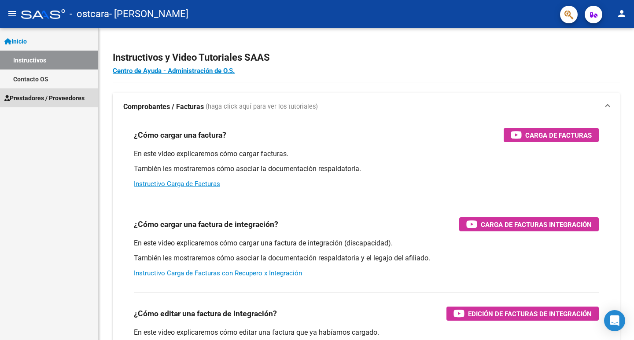
click at [43, 97] on span "Prestadores / Proveedores" at bounding box center [44, 98] width 80 height 10
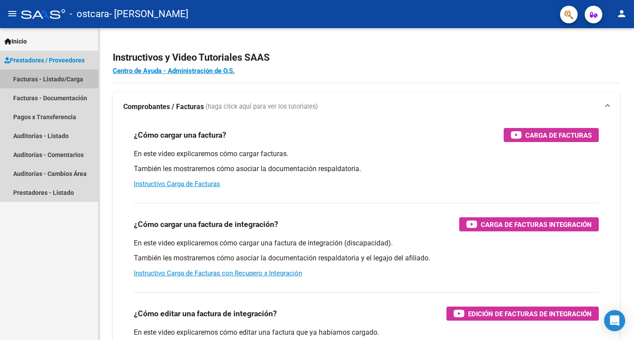
click at [44, 81] on link "Facturas - Listado/Carga" at bounding box center [49, 79] width 98 height 19
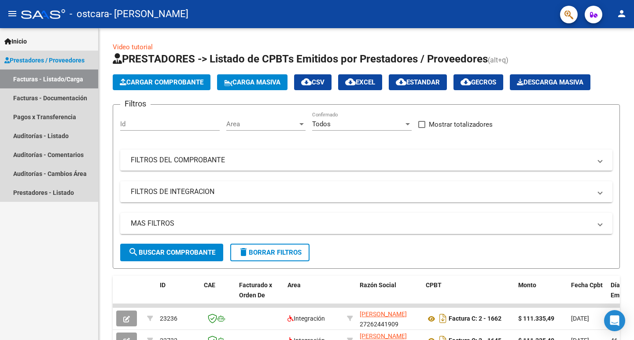
click at [51, 62] on span "Prestadores / Proveedores" at bounding box center [44, 60] width 80 height 10
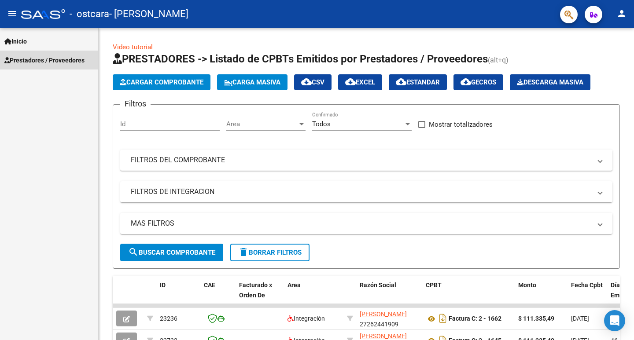
click at [51, 62] on span "Prestadores / Proveedores" at bounding box center [44, 60] width 80 height 10
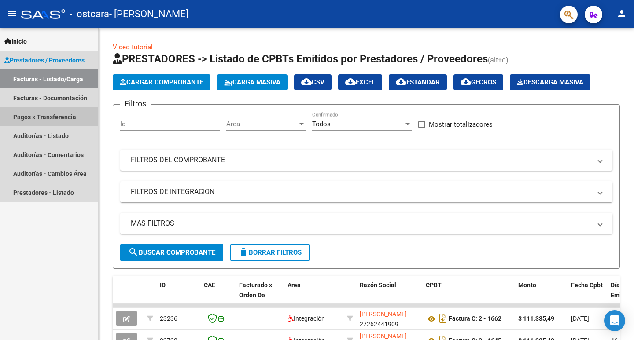
click at [51, 118] on link "Pagos x Transferencia" at bounding box center [49, 116] width 98 height 19
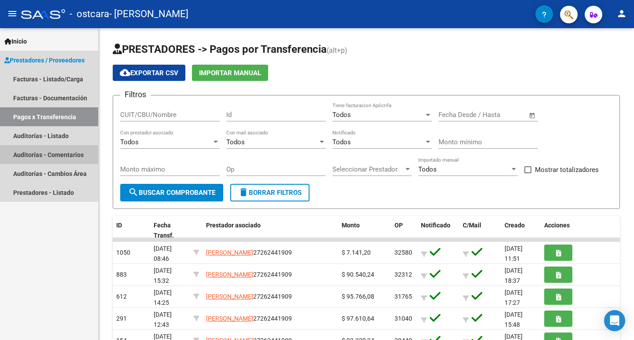
click at [50, 152] on link "Auditorías - Comentarios" at bounding box center [49, 154] width 98 height 19
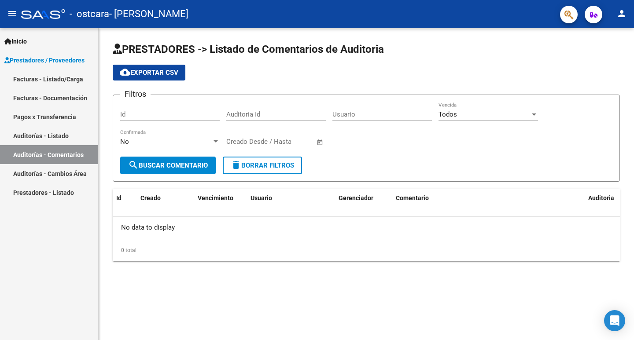
click at [49, 191] on link "Prestadores - Listado" at bounding box center [49, 192] width 98 height 19
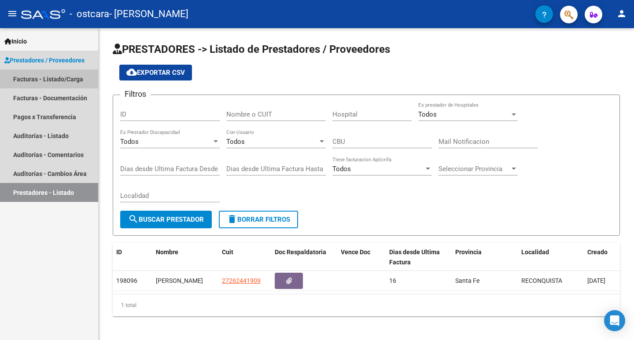
click at [50, 81] on link "Facturas - Listado/Carga" at bounding box center [49, 79] width 98 height 19
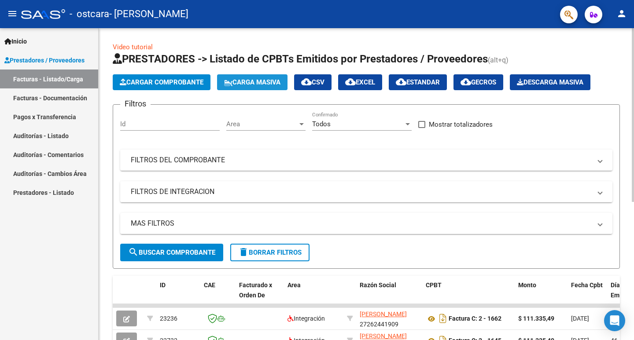
click at [263, 81] on span "Carga Masiva" at bounding box center [252, 82] width 56 height 8
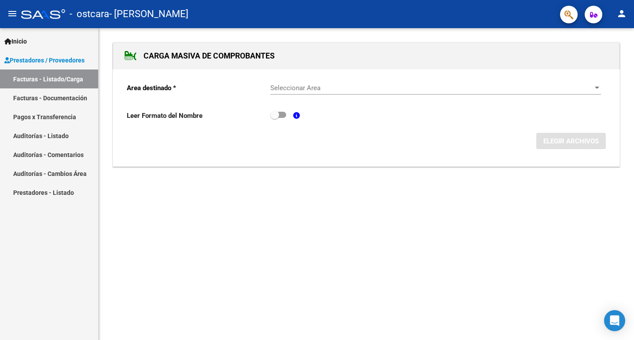
click at [37, 99] on link "Facturas - Documentación" at bounding box center [49, 97] width 98 height 19
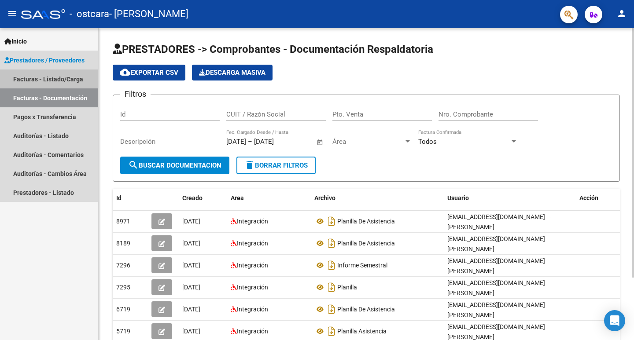
click at [33, 76] on link "Facturas - Listado/Carga" at bounding box center [49, 79] width 98 height 19
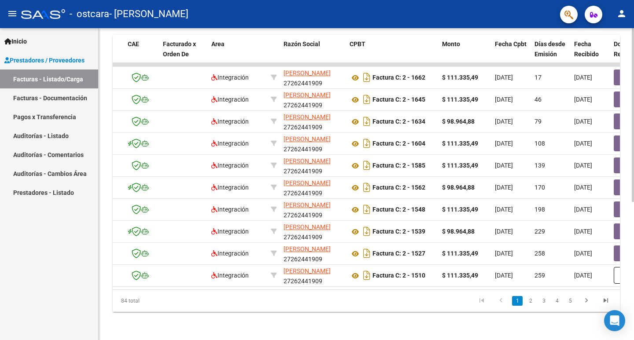
scroll to position [0, 123]
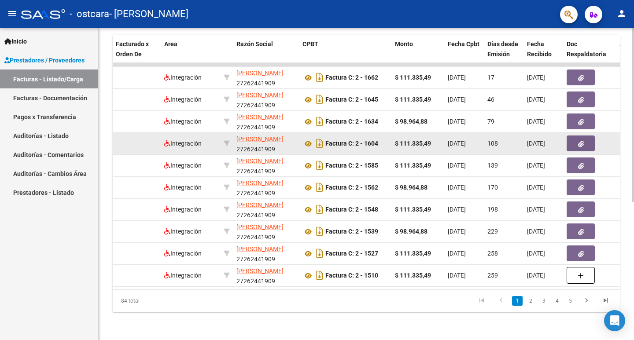
click at [581, 141] on icon "button" at bounding box center [581, 144] width 6 height 7
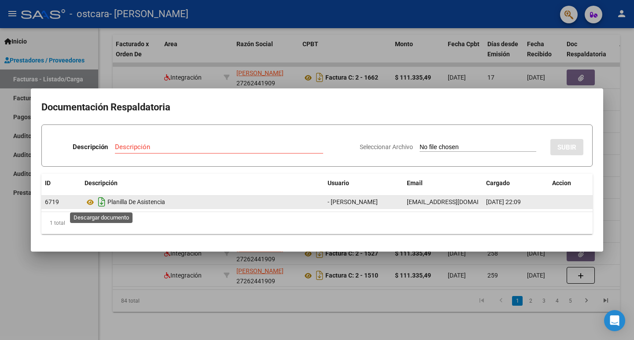
click at [99, 201] on icon "Descargar documento" at bounding box center [101, 202] width 11 height 14
click at [102, 201] on icon "Descargar documento" at bounding box center [101, 202] width 11 height 14
click at [90, 201] on icon at bounding box center [89, 202] width 11 height 11
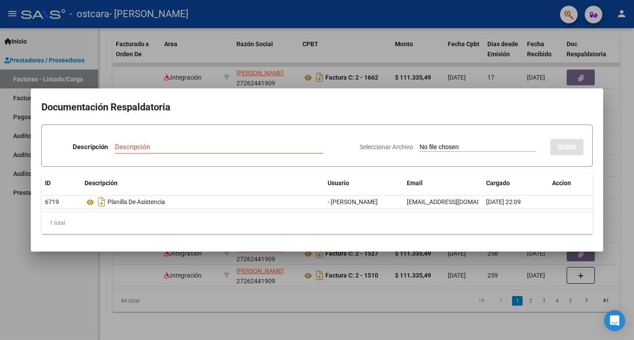
click at [616, 129] on div at bounding box center [317, 170] width 634 height 340
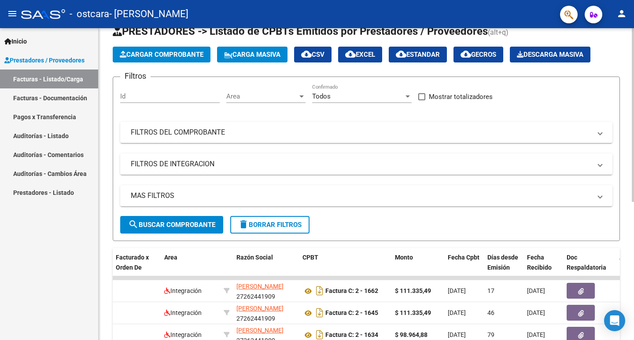
scroll to position [0, 0]
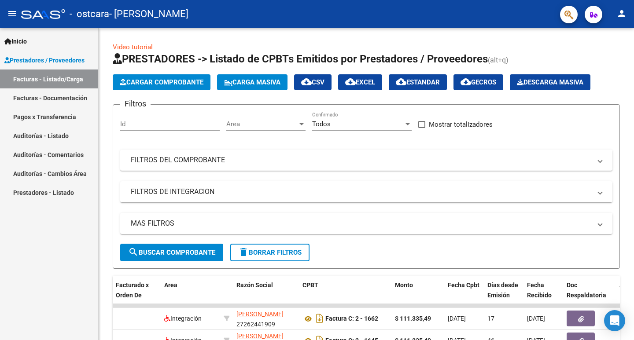
click at [52, 133] on link "Auditorías - Listado" at bounding box center [49, 135] width 98 height 19
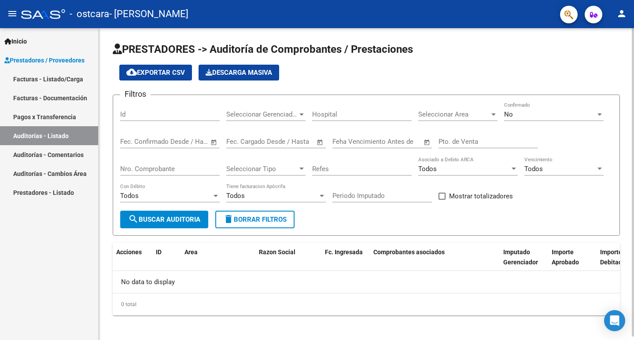
click at [185, 115] on input "Id" at bounding box center [169, 114] width 99 height 8
click at [185, 196] on div "Todos" at bounding box center [166, 196] width 92 height 8
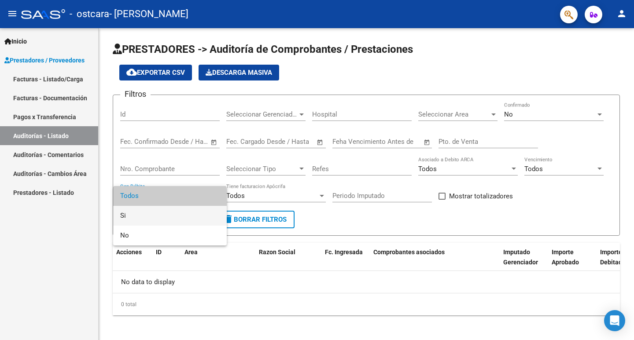
click at [163, 219] on span "Si" at bounding box center [169, 216] width 99 height 20
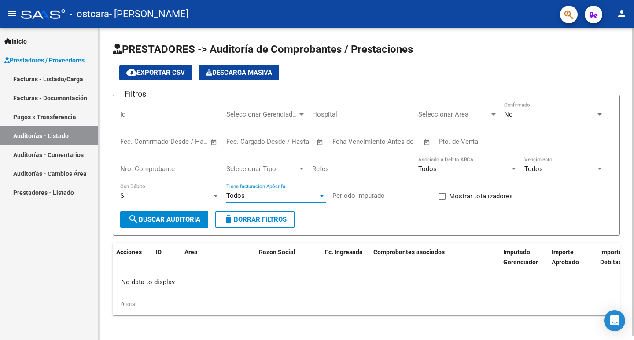
click at [243, 195] on span "Todos" at bounding box center [235, 196] width 18 height 8
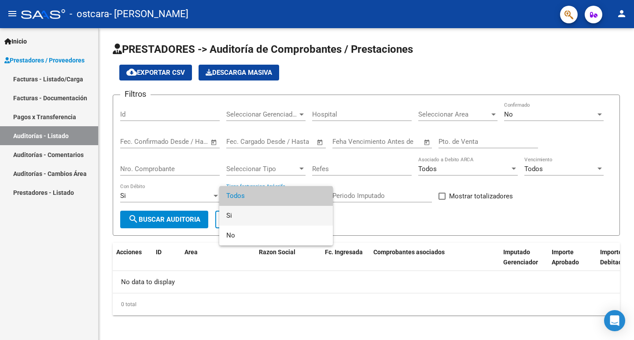
click at [235, 215] on span "Si" at bounding box center [275, 216] width 99 height 20
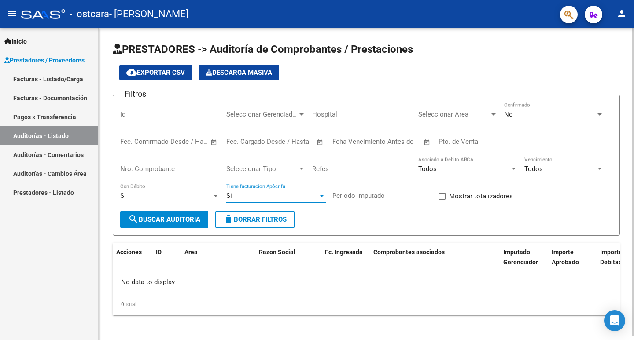
click at [265, 197] on div "Si" at bounding box center [272, 196] width 92 height 8
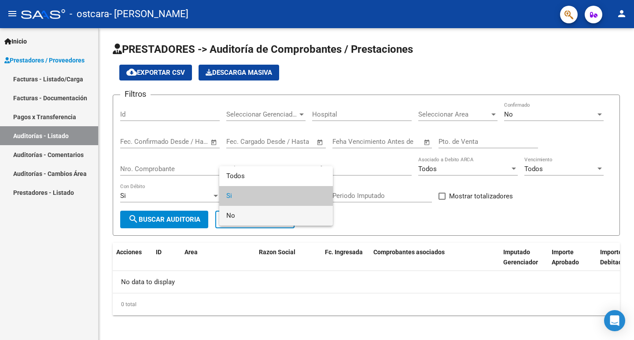
click at [250, 224] on span "No" at bounding box center [275, 216] width 99 height 20
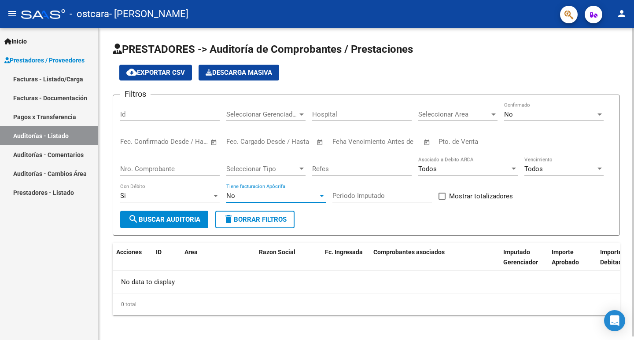
scroll to position [4, 0]
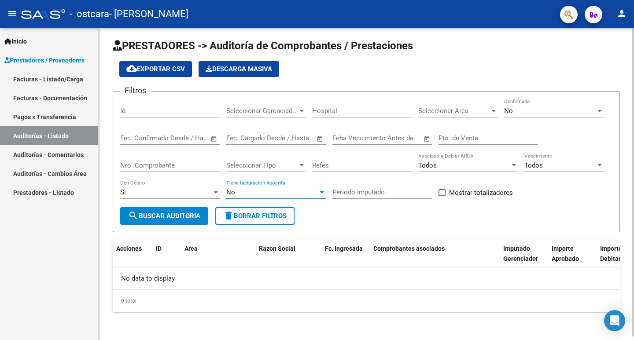
click at [168, 214] on span "search Buscar Auditoria" at bounding box center [164, 216] width 72 height 8
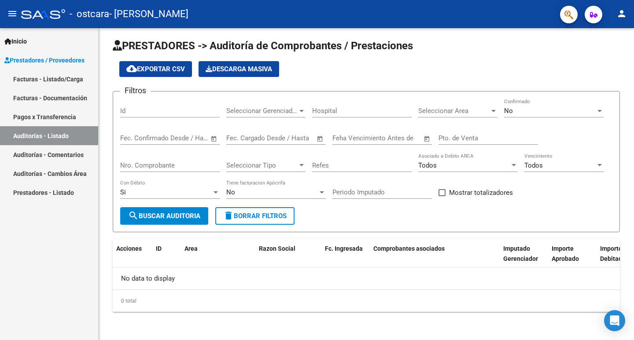
click at [41, 153] on link "Auditorías - Comentarios" at bounding box center [49, 154] width 98 height 19
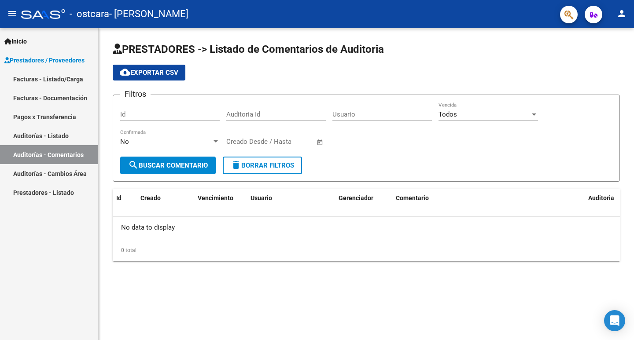
click at [159, 136] on div "No Confirmada" at bounding box center [169, 138] width 99 height 19
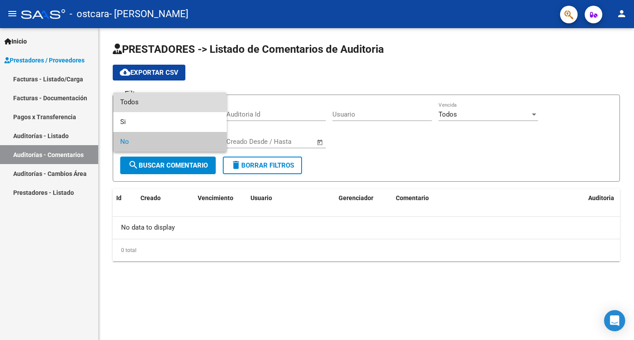
click at [158, 100] on span "Todos" at bounding box center [169, 102] width 99 height 20
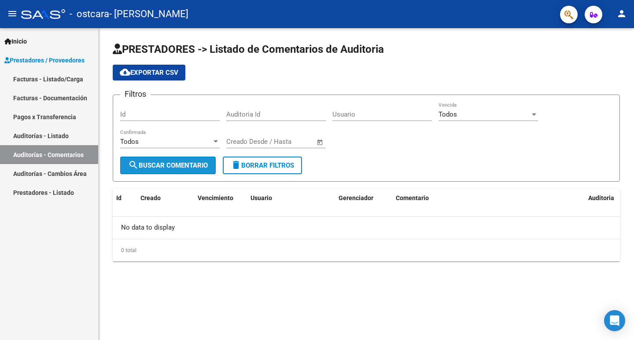
click at [156, 165] on span "search Buscar Comentario" at bounding box center [168, 166] width 80 height 8
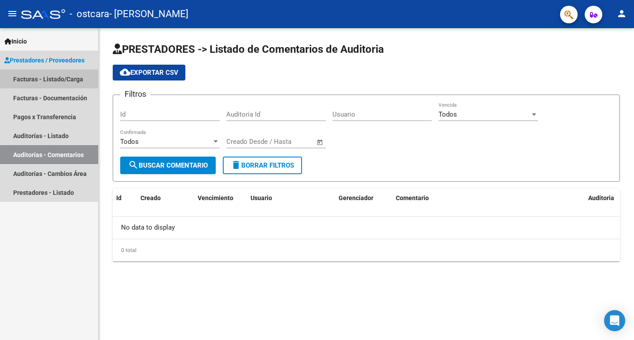
click at [36, 77] on link "Facturas - Listado/Carga" at bounding box center [49, 79] width 98 height 19
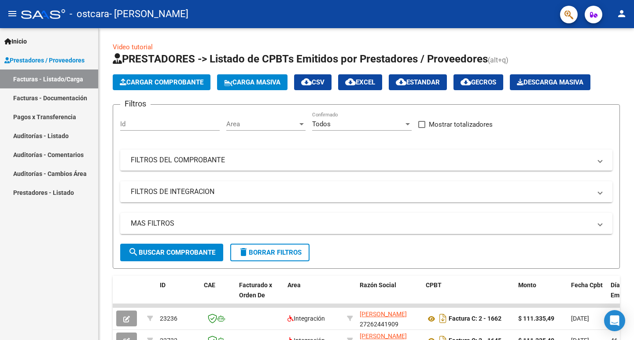
click at [57, 114] on link "Pagos x Transferencia" at bounding box center [49, 116] width 98 height 19
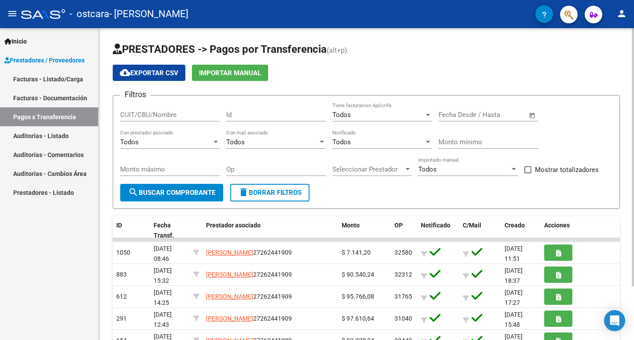
click at [215, 143] on div at bounding box center [215, 142] width 4 height 2
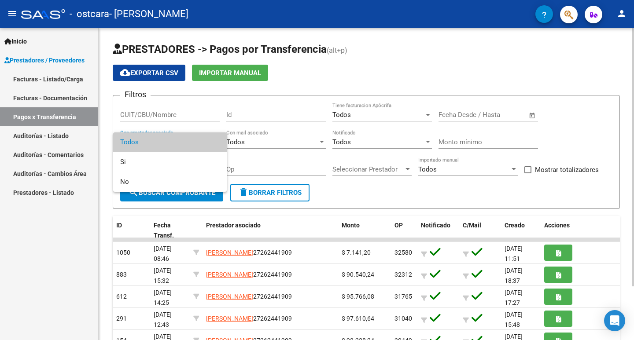
click at [215, 143] on span "Todos" at bounding box center [169, 142] width 99 height 20
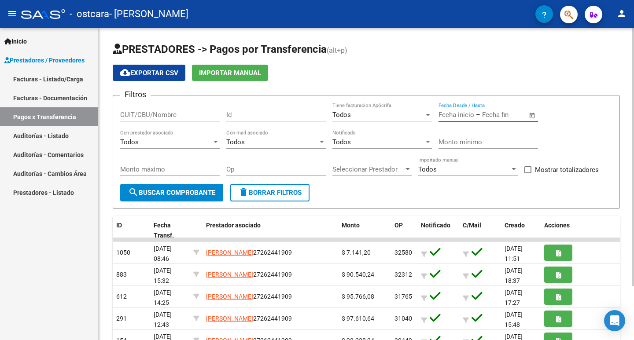
click at [463, 114] on input "text" at bounding box center [456, 115] width 36 height 8
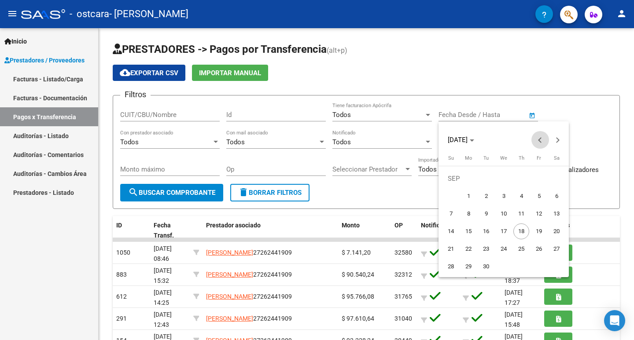
click at [540, 139] on button "Previous month" at bounding box center [540, 140] width 18 height 18
click at [538, 143] on span "Previous month" at bounding box center [540, 140] width 18 height 18
click at [448, 192] on span "1" at bounding box center [451, 196] width 16 height 16
type input "[DATE]"
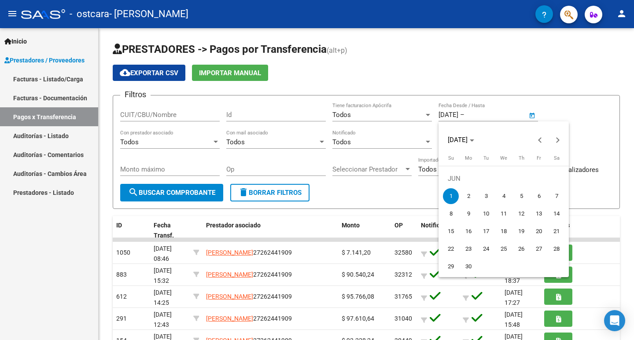
click at [575, 176] on div at bounding box center [317, 170] width 634 height 340
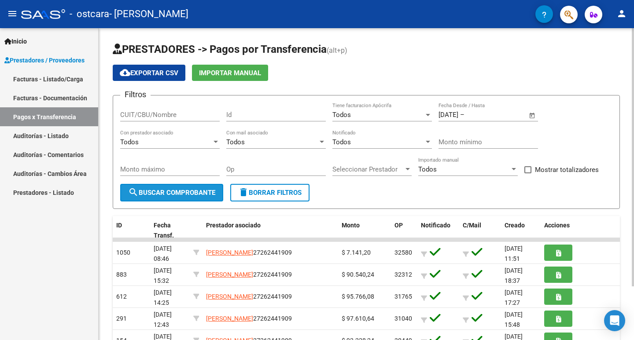
click at [180, 191] on span "search Buscar Comprobante" at bounding box center [171, 193] width 87 height 8
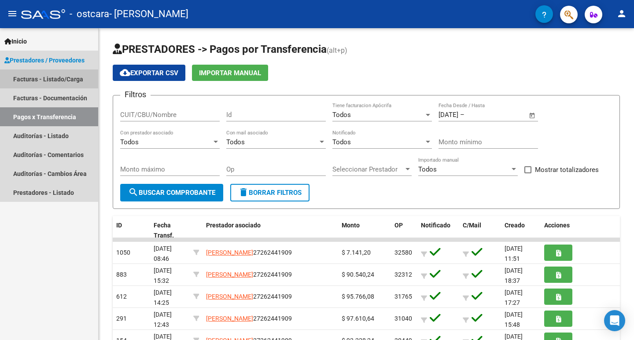
click at [32, 78] on link "Facturas - Listado/Carga" at bounding box center [49, 79] width 98 height 19
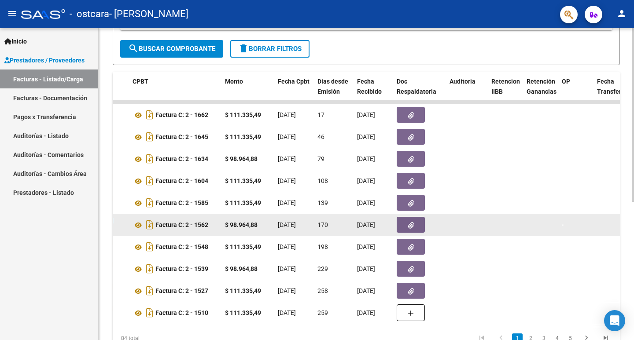
scroll to position [248, 0]
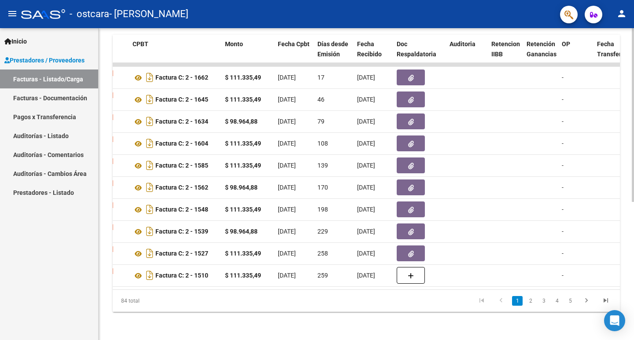
click at [116, 290] on div "84 total" at bounding box center [163, 301] width 100 height 22
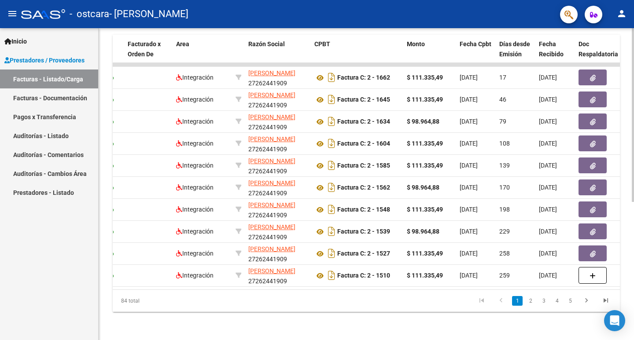
scroll to position [0, 0]
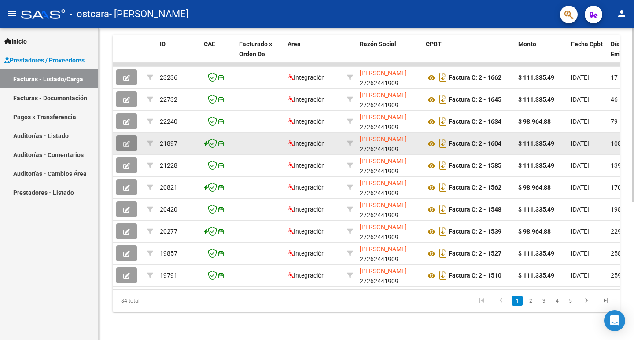
click at [125, 141] on icon "button" at bounding box center [126, 144] width 7 height 7
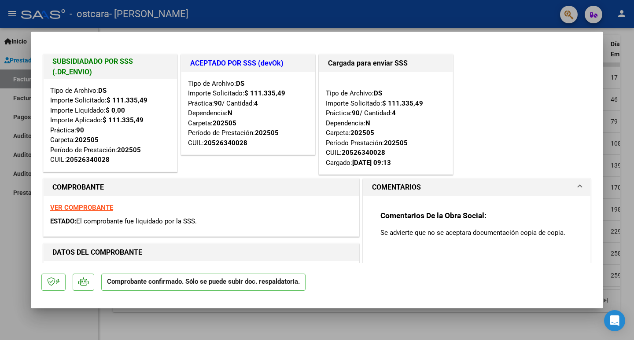
click at [578, 187] on span at bounding box center [580, 187] width 4 height 11
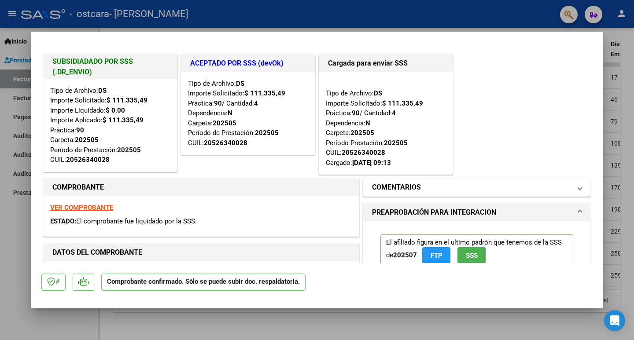
click at [578, 187] on span at bounding box center [580, 187] width 4 height 11
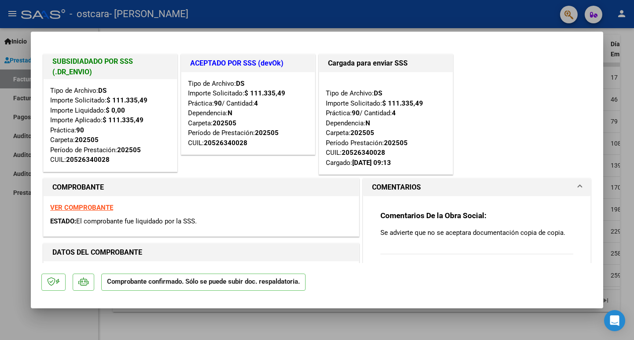
click at [166, 283] on p "Comprobante confirmado. Sólo se puede subir doc. respaldatoria." at bounding box center [203, 282] width 204 height 17
click at [84, 205] on strong "VER COMPROBANTE" at bounding box center [81, 208] width 63 height 8
click at [578, 183] on span at bounding box center [580, 187] width 4 height 11
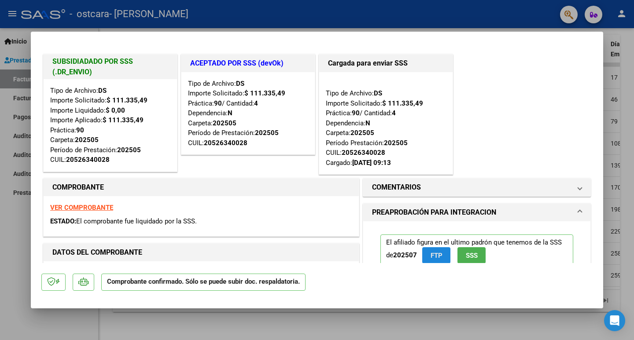
click at [437, 256] on span "FTP" at bounding box center [436, 256] width 12 height 8
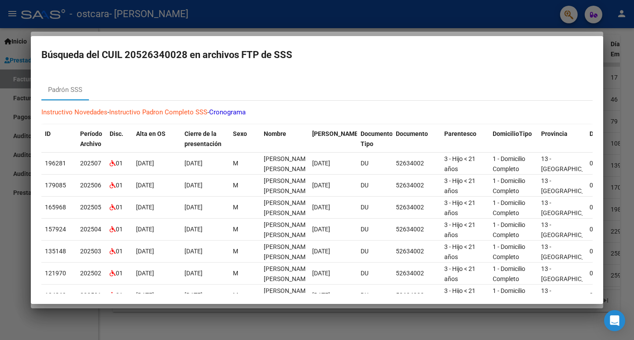
click at [489, 52] on h2 "Búsqueda del CUIL 20526340028 en archivos FTP de SSS" at bounding box center [316, 55] width 551 height 17
click at [465, 21] on div at bounding box center [317, 170] width 634 height 340
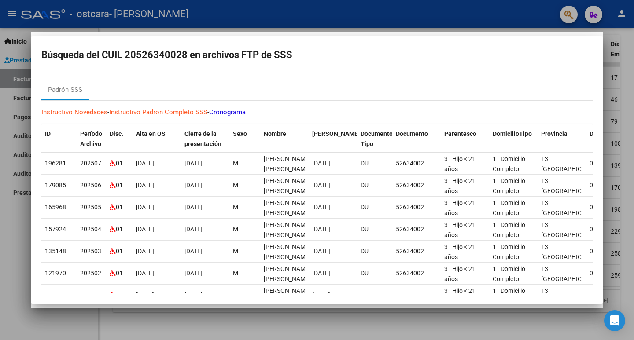
scroll to position [0, 0]
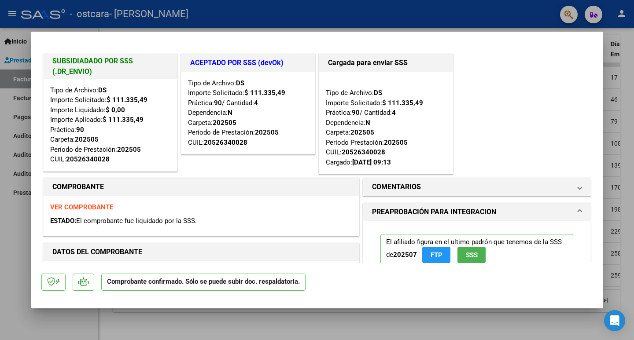
click at [573, 320] on div at bounding box center [317, 170] width 634 height 340
type input "$ 0,00"
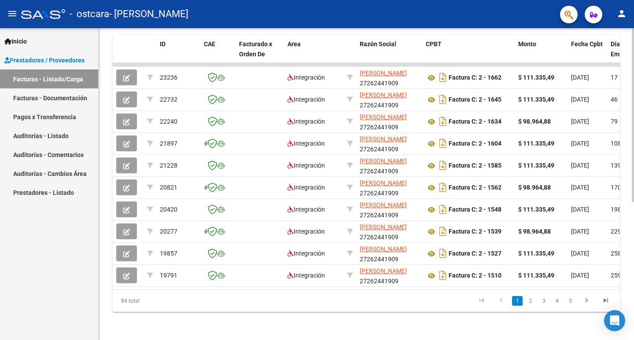
click at [573, 321] on div "Video tutorial PRESTADORES -> Listado de CPBTs Emitidos por Prestadores / Prove…" at bounding box center [366, 63] width 535 height 553
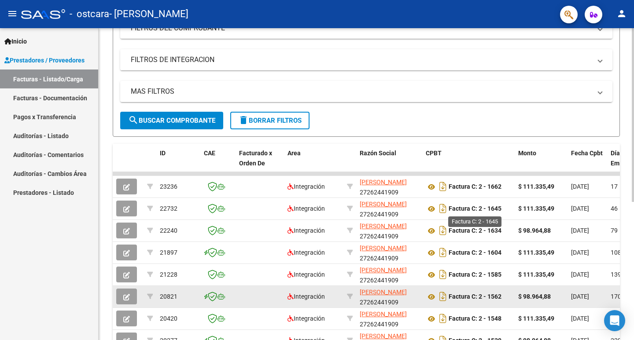
scroll to position [220, 0]
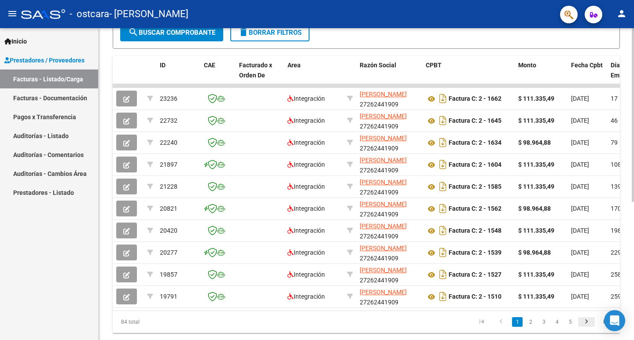
click at [585, 328] on icon "go to next page" at bounding box center [585, 323] width 11 height 11
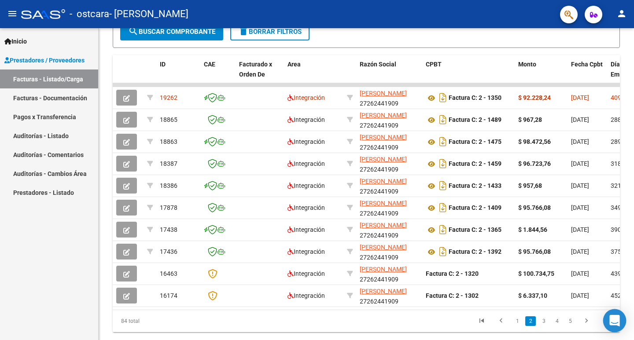
click at [604, 330] on body "menu - ostcara - [PERSON_NAME] person Inicio Instructivos Contacto OS Prestador…" at bounding box center [317, 170] width 634 height 340
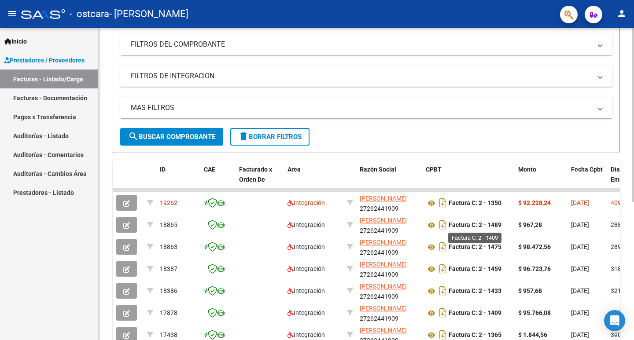
scroll to position [248, 0]
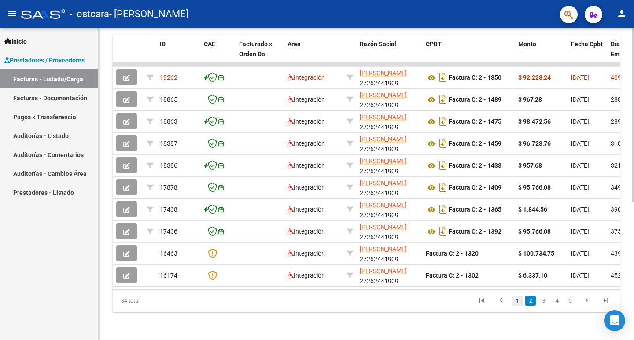
click at [515, 300] on link "1" at bounding box center [517, 301] width 11 height 10
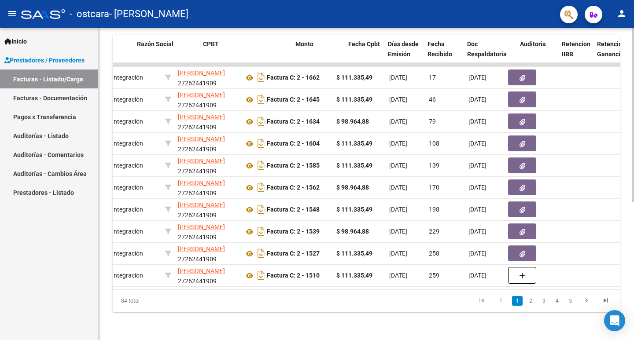
scroll to position [0, 223]
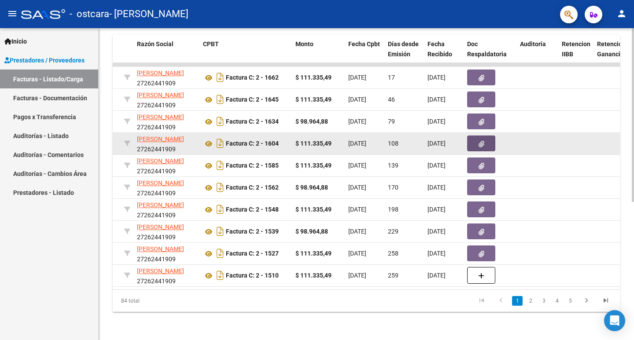
click at [473, 136] on button "button" at bounding box center [481, 144] width 28 height 16
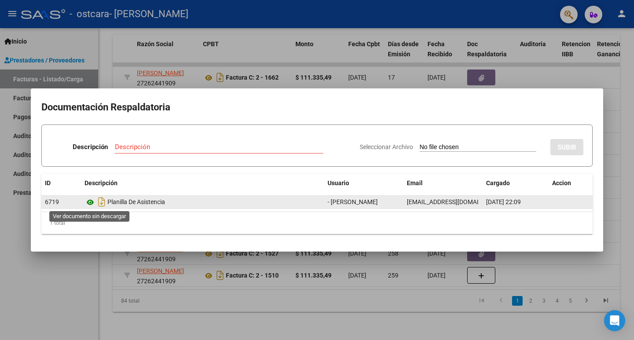
click at [90, 202] on icon at bounding box center [89, 202] width 11 height 11
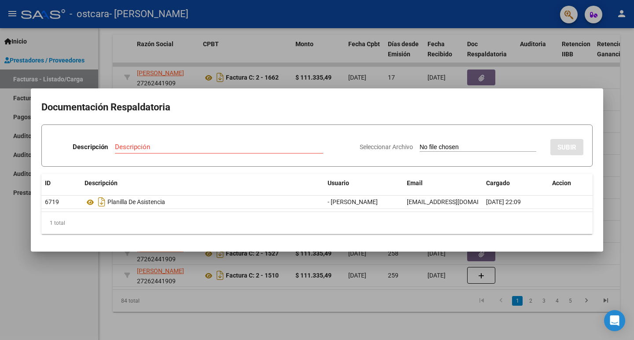
click at [173, 138] on div "Descripción Descripción" at bounding box center [202, 149] width 302 height 26
click at [157, 149] on input "Descripción" at bounding box center [219, 147] width 208 height 8
click at [147, 150] on input "Descripción" at bounding box center [219, 147] width 208 height 8
click at [84, 228] on div "1 total" at bounding box center [316, 223] width 551 height 22
click at [152, 141] on div "Descripción" at bounding box center [219, 146] width 208 height 13
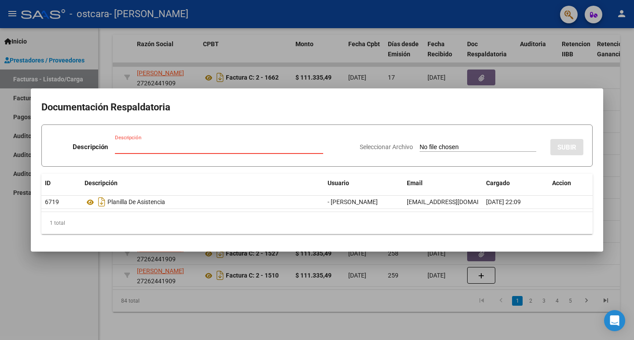
type input "p"
type input "Planilla de asistencia"
click at [253, 219] on div "1 total" at bounding box center [316, 223] width 551 height 22
click at [463, 146] on input "Seleccionar Archivo" at bounding box center [477, 147] width 117 height 8
click at [470, 148] on input "Seleccionar Archivo" at bounding box center [477, 147] width 117 height 8
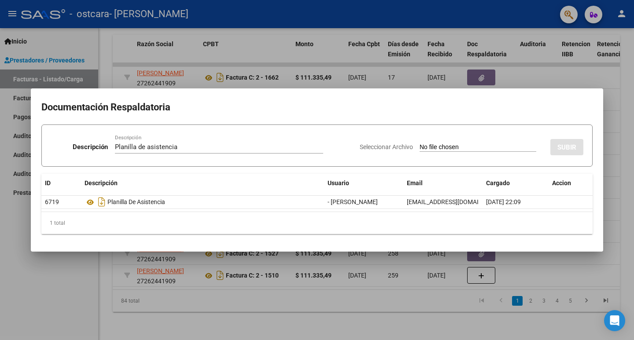
click at [60, 225] on div "1 total" at bounding box center [316, 223] width 551 height 22
click at [566, 183] on span "Accion" at bounding box center [561, 183] width 19 height 7
click at [586, 64] on div at bounding box center [317, 170] width 634 height 340
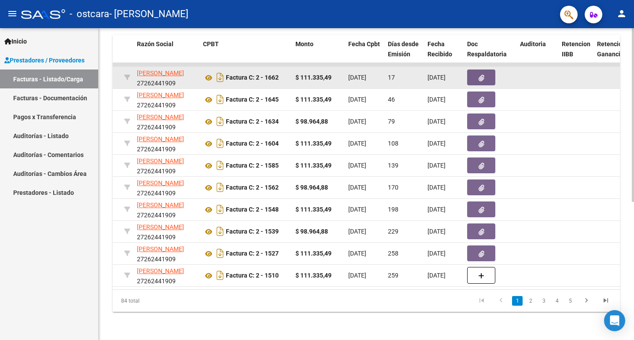
click at [586, 67] on datatable-body-cell at bounding box center [575, 78] width 35 height 22
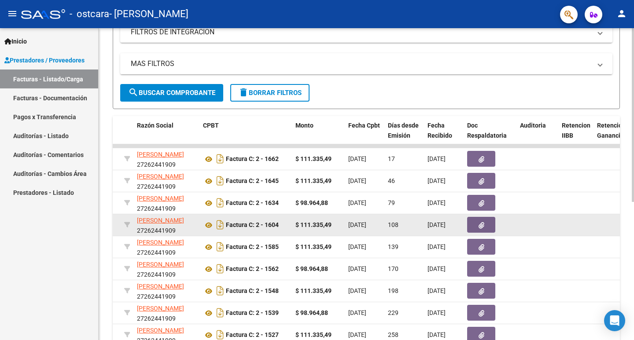
scroll to position [116, 0]
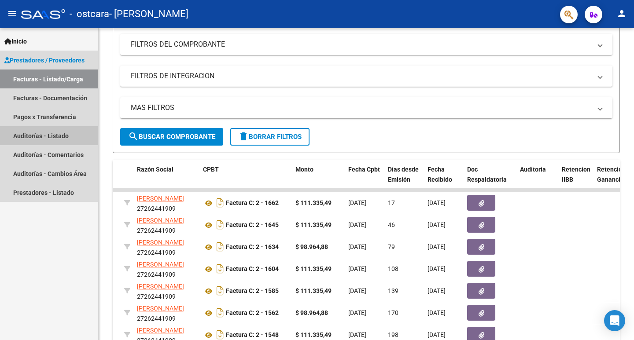
click at [46, 139] on link "Auditorías - Listado" at bounding box center [49, 135] width 98 height 19
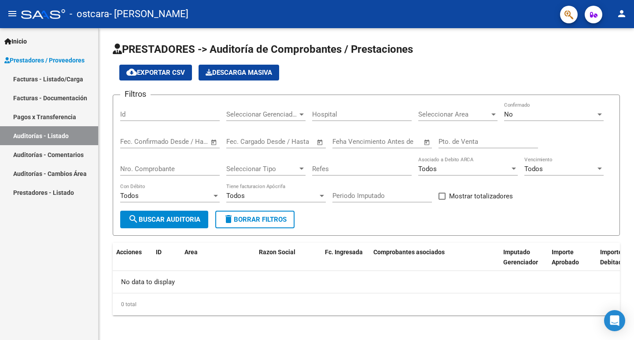
click at [51, 150] on link "Auditorías - Comentarios" at bounding box center [49, 154] width 98 height 19
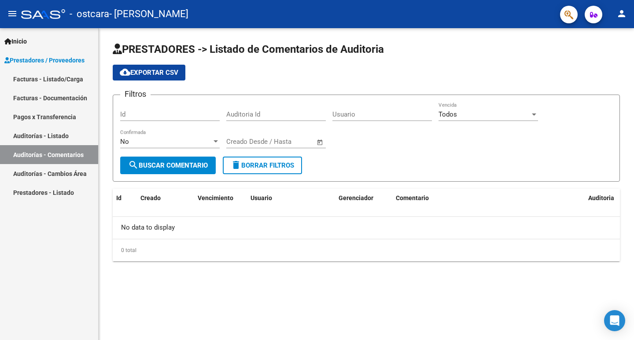
click at [51, 154] on link "Auditorías - Comentarios" at bounding box center [49, 154] width 98 height 19
click at [46, 103] on link "Facturas - Documentación" at bounding box center [49, 97] width 98 height 19
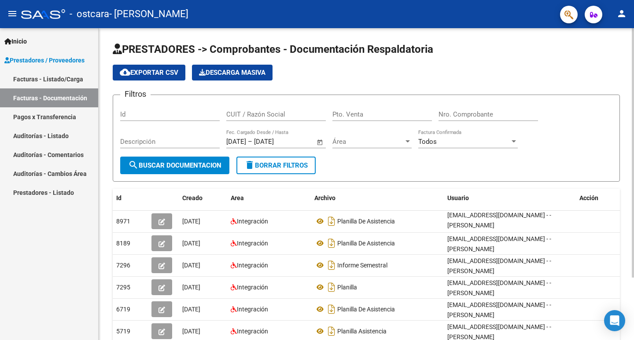
scroll to position [78, 0]
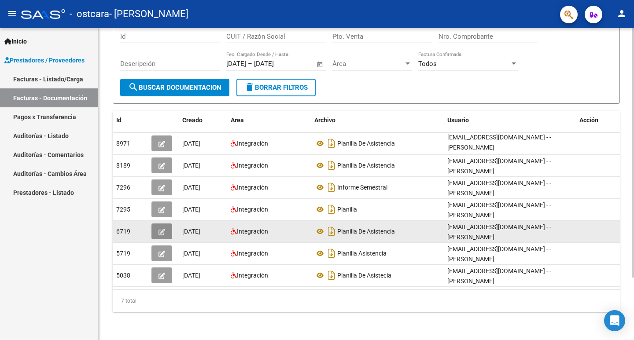
click at [158, 231] on icon "button" at bounding box center [161, 232] width 7 height 7
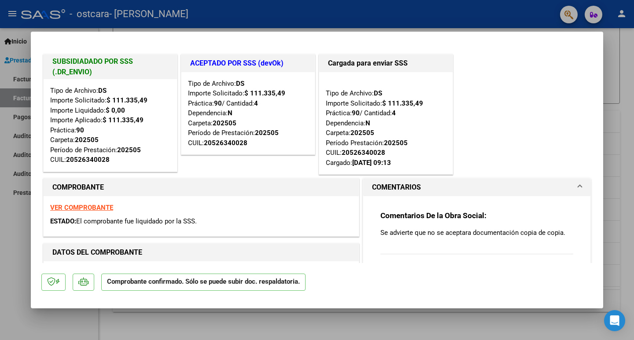
click at [578, 186] on span at bounding box center [580, 187] width 4 height 11
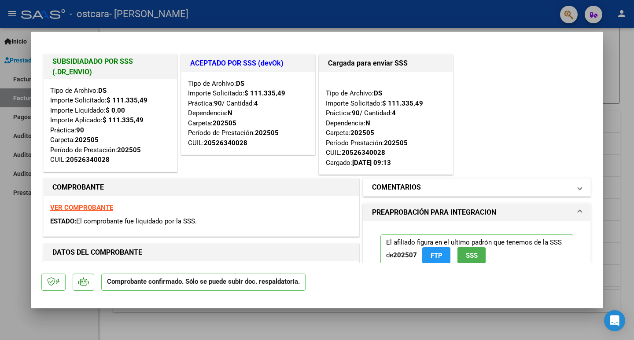
click at [578, 186] on span at bounding box center [580, 187] width 4 height 11
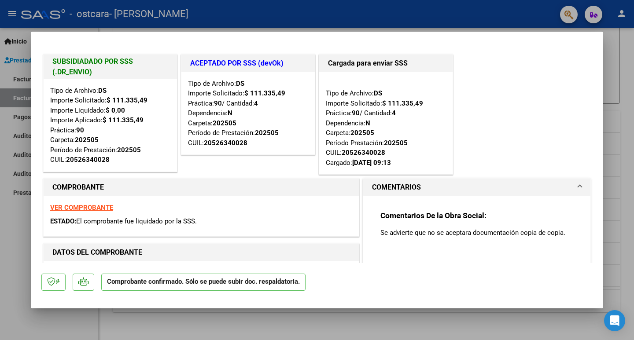
click at [471, 243] on div "Comentarios De la Obra Social: Se advierte que no se aceptara documentación cop…" at bounding box center [476, 238] width 193 height 54
click at [438, 250] on div "Comentarios De la Obra Social: Se advierte que no se aceptara documentación cop…" at bounding box center [476, 238] width 193 height 54
click at [147, 218] on span "El comprobante fue liquidado por la SSS." at bounding box center [136, 221] width 121 height 8
click at [626, 164] on div at bounding box center [317, 170] width 634 height 340
type input "$ 0,00"
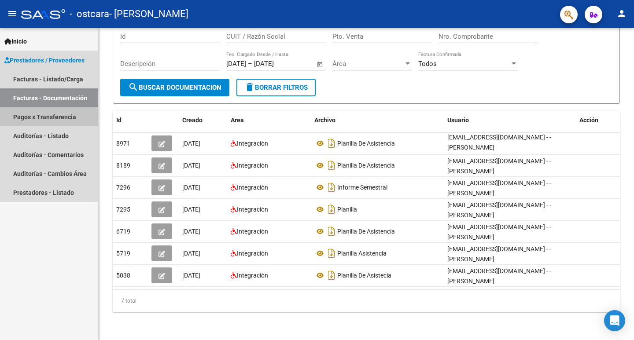
click at [38, 118] on link "Pagos x Transferencia" at bounding box center [49, 116] width 98 height 19
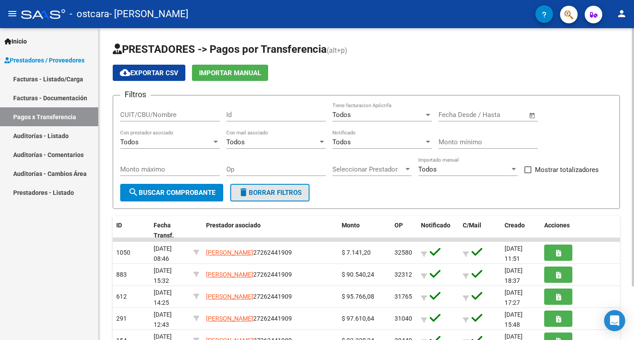
click at [265, 193] on span "delete Borrar Filtros" at bounding box center [269, 193] width 63 height 8
click at [352, 118] on div "Todos" at bounding box center [378, 115] width 92 height 8
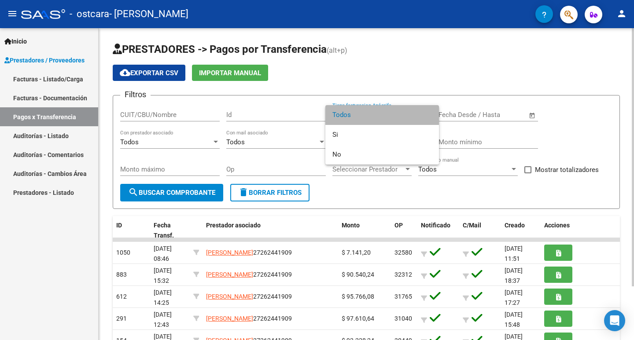
click at [352, 118] on span "Todos" at bounding box center [381, 115] width 99 height 20
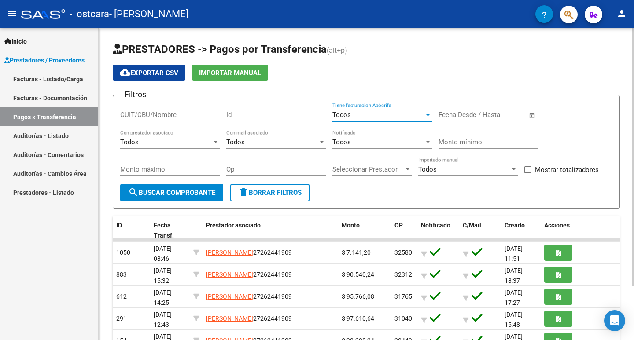
click at [161, 115] on input "CUIT/CBU/Nombre" at bounding box center [169, 115] width 99 height 8
type input "27262441909"
click at [155, 142] on div "Todos" at bounding box center [166, 142] width 92 height 8
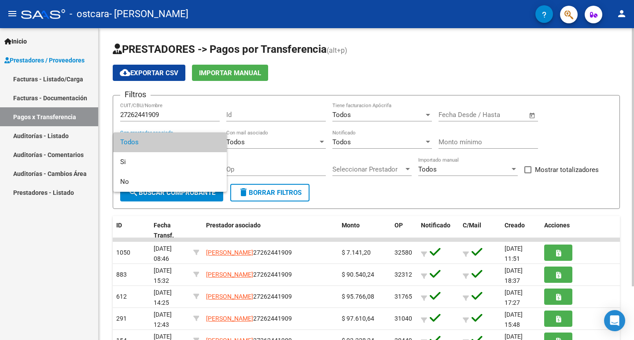
click at [155, 142] on span "Todos" at bounding box center [169, 142] width 99 height 20
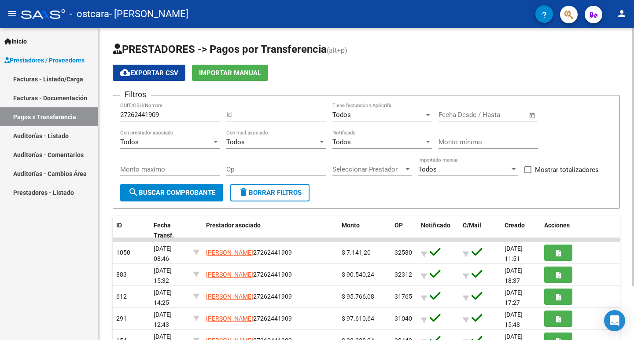
click at [278, 175] on div "Op" at bounding box center [275, 166] width 99 height 19
click at [181, 194] on span "search Buscar Comprobante" at bounding box center [171, 193] width 87 height 8
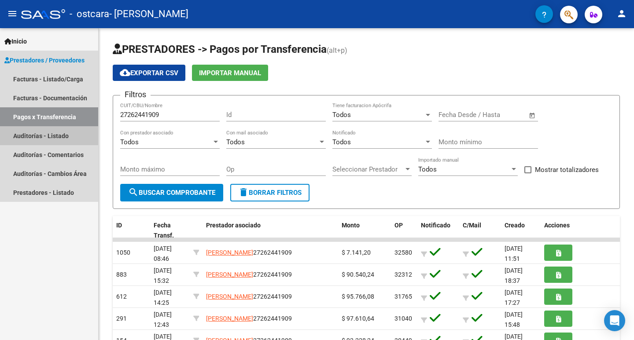
click at [39, 130] on link "Auditorías - Listado" at bounding box center [49, 135] width 98 height 19
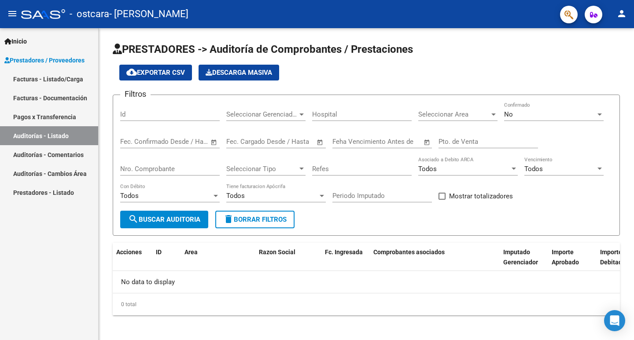
click at [39, 138] on link "Auditorías - Listado" at bounding box center [49, 135] width 98 height 19
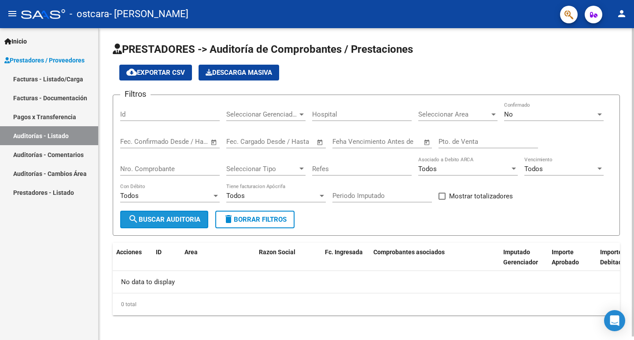
click at [169, 221] on span "search Buscar Auditoria" at bounding box center [164, 220] width 72 height 8
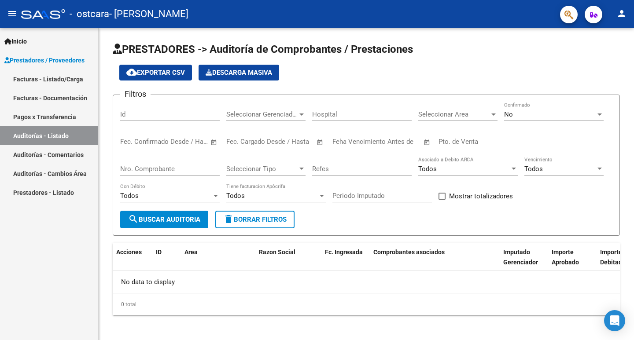
click at [37, 154] on link "Auditorías - Comentarios" at bounding box center [49, 154] width 98 height 19
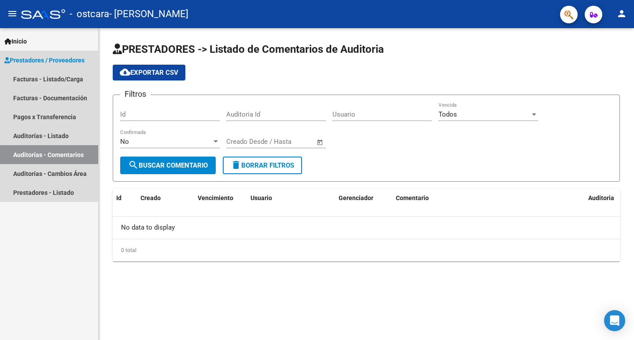
click at [37, 154] on link "Auditorías - Comentarios" at bounding box center [49, 154] width 98 height 19
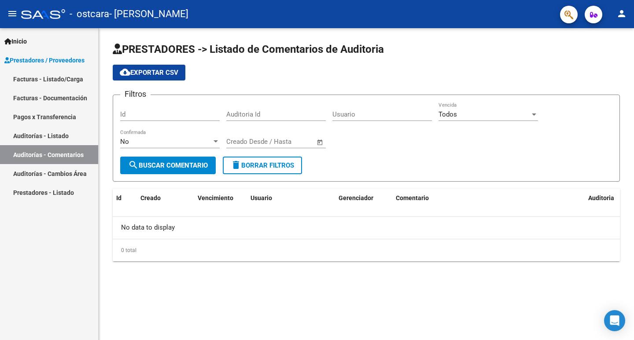
click at [166, 142] on div "No" at bounding box center [166, 142] width 92 height 8
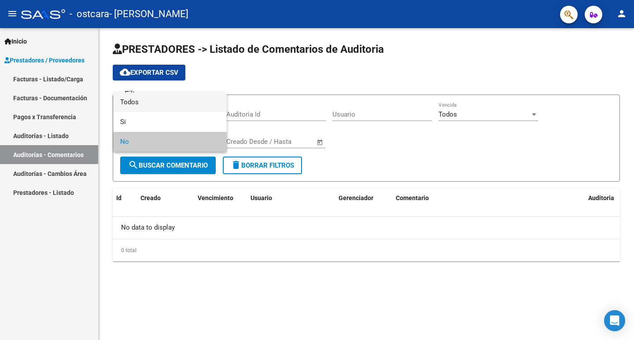
click at [165, 102] on span "Todos" at bounding box center [169, 102] width 99 height 20
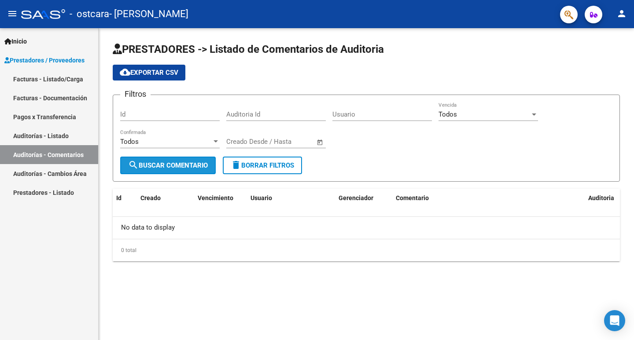
click at [160, 165] on span "search Buscar Comentario" at bounding box center [168, 166] width 80 height 8
click at [164, 115] on input "Id" at bounding box center [169, 114] width 99 height 8
click at [379, 116] on input "Usuario" at bounding box center [381, 114] width 99 height 8
click at [486, 118] on div "Todos" at bounding box center [484, 114] width 92 height 8
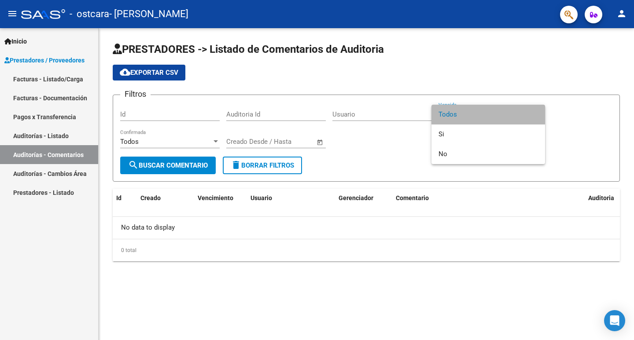
click at [486, 118] on span "Todos" at bounding box center [487, 115] width 99 height 20
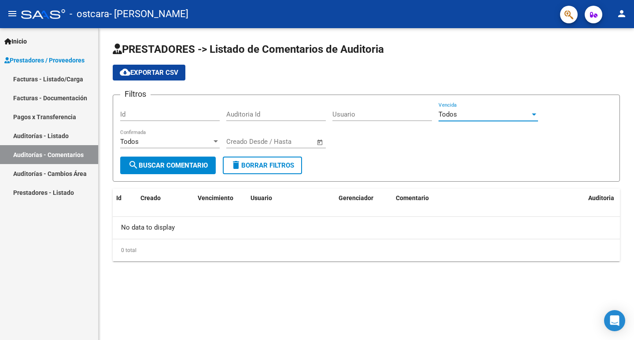
click at [35, 136] on link "Auditorías - Listado" at bounding box center [49, 135] width 98 height 19
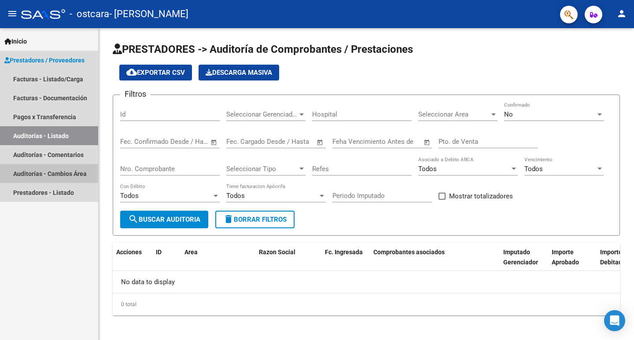
click at [37, 172] on link "Auditorías - Cambios Área" at bounding box center [49, 173] width 98 height 19
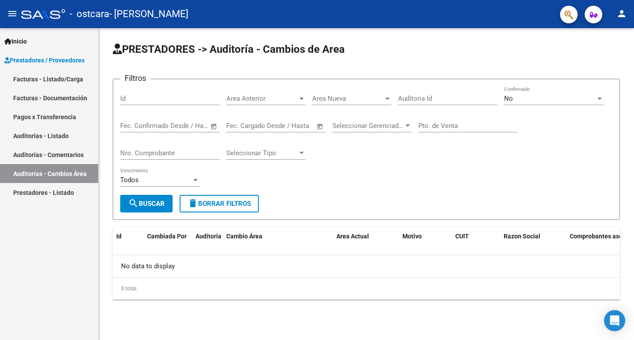
click at [41, 153] on link "Auditorías - Comentarios" at bounding box center [49, 154] width 98 height 19
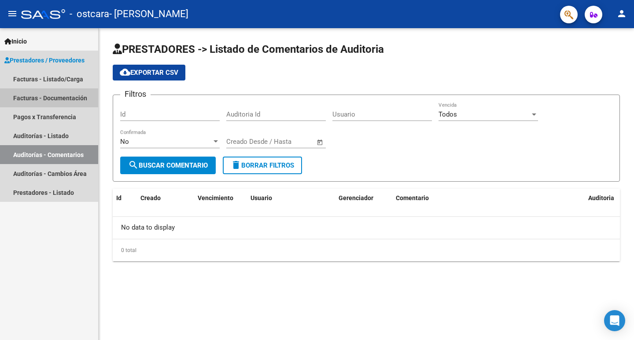
click at [45, 92] on link "Facturas - Documentación" at bounding box center [49, 97] width 98 height 19
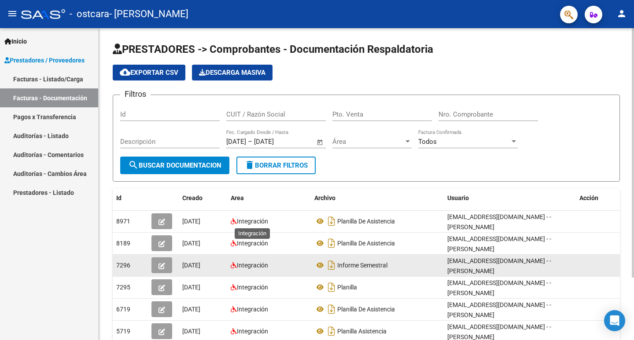
scroll to position [78, 0]
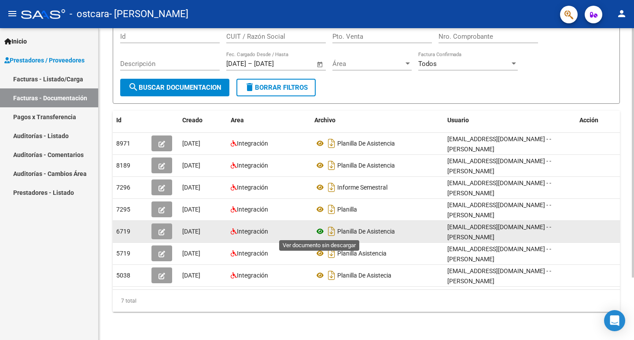
click at [318, 232] on icon at bounding box center [319, 231] width 11 height 11
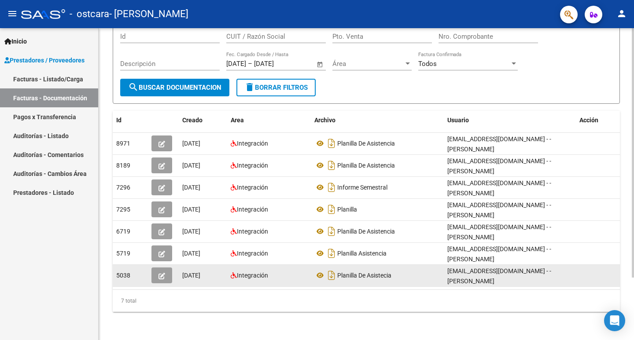
click at [165, 276] on button "button" at bounding box center [161, 276] width 21 height 16
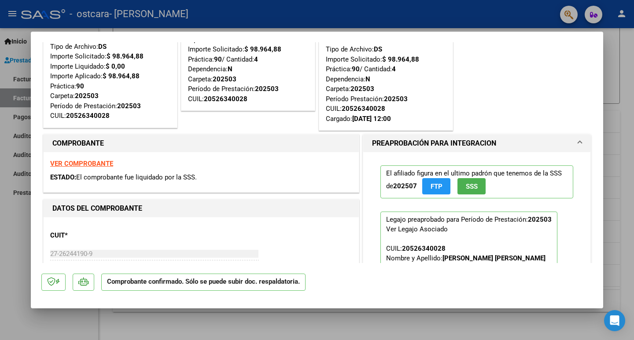
scroll to position [0, 0]
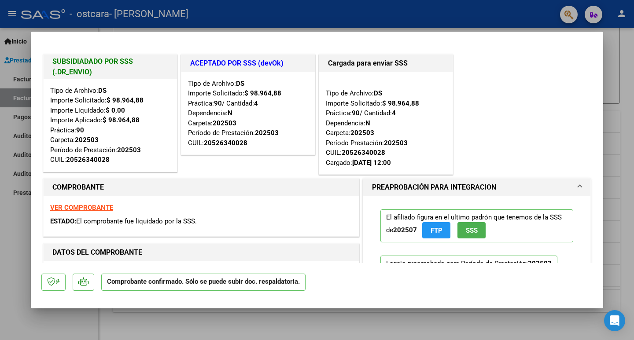
click at [11, 270] on div at bounding box center [317, 170] width 634 height 340
type input "$ 0,00"
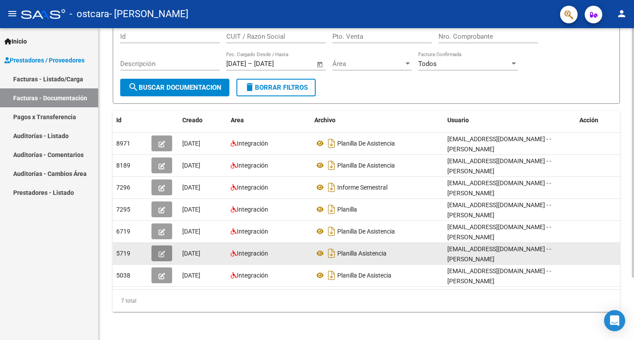
click at [163, 247] on button "button" at bounding box center [161, 254] width 21 height 16
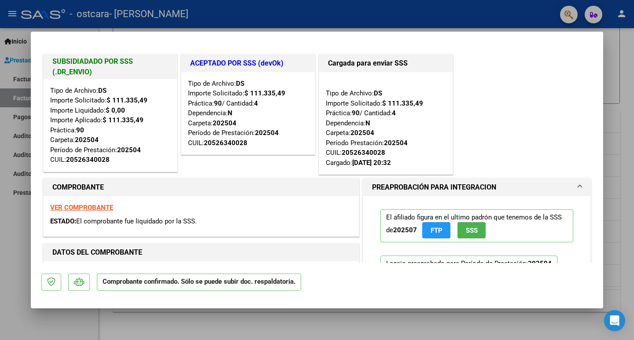
click at [46, 314] on div at bounding box center [317, 170] width 634 height 340
type input "$ 0,00"
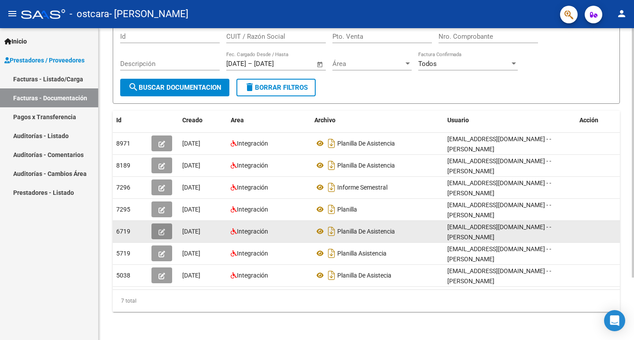
click at [162, 225] on button "button" at bounding box center [161, 232] width 21 height 16
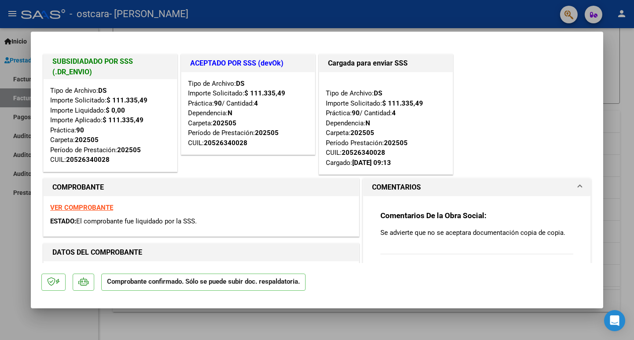
click at [497, 187] on mat-panel-title "COMENTARIOS" at bounding box center [471, 187] width 199 height 11
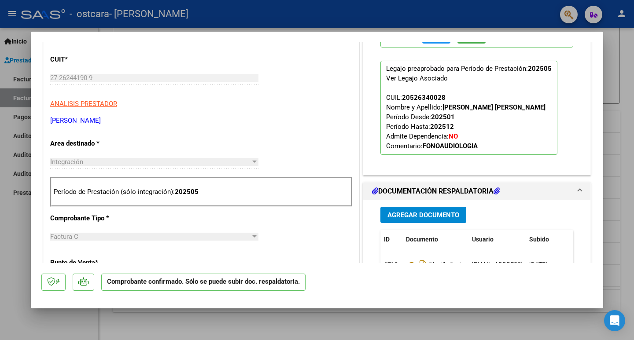
scroll to position [264, 0]
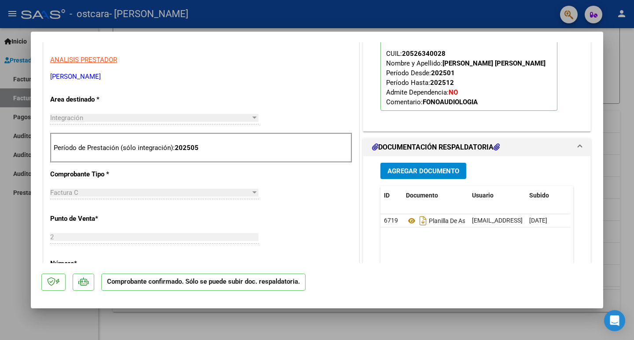
click at [15, 261] on div at bounding box center [317, 170] width 634 height 340
type input "$ 0,00"
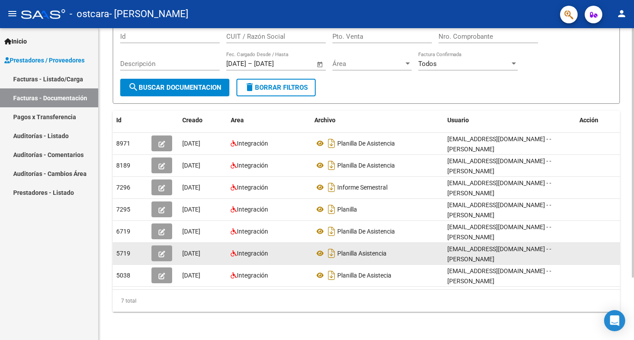
click at [158, 254] on button "button" at bounding box center [161, 254] width 21 height 16
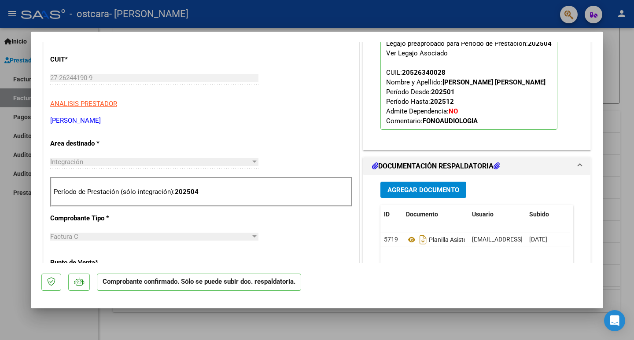
scroll to position [132, 0]
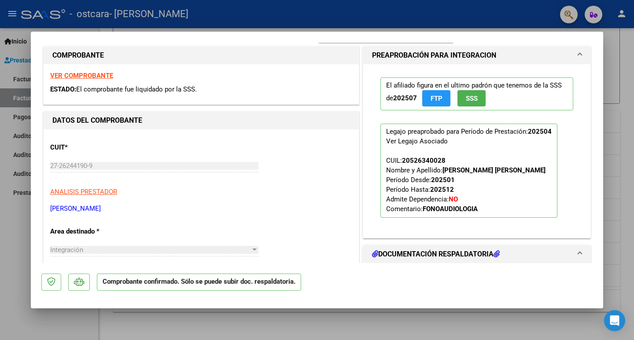
click at [76, 316] on div at bounding box center [317, 170] width 634 height 340
type input "$ 0,00"
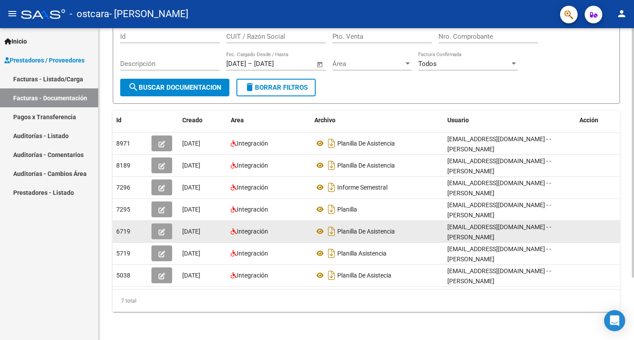
click at [162, 231] on icon "button" at bounding box center [161, 232] width 7 height 7
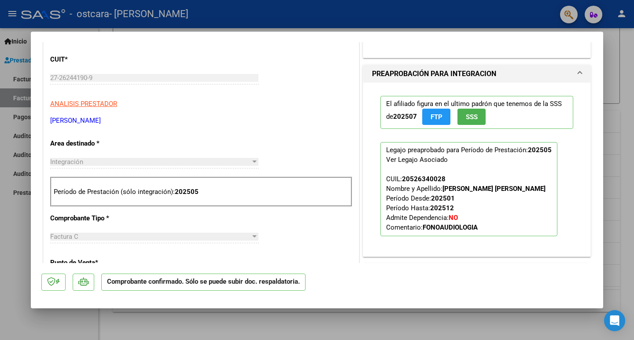
scroll to position [396, 0]
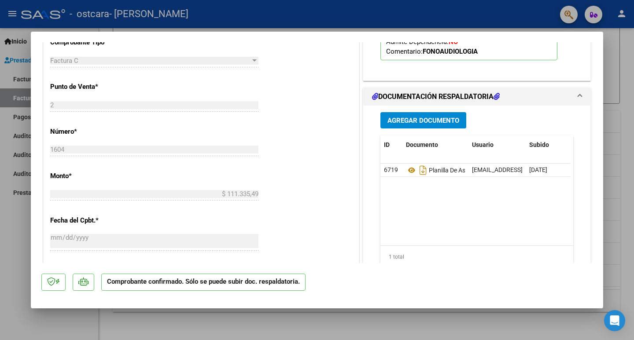
click at [409, 117] on span "Agregar Documento" at bounding box center [423, 121] width 72 height 8
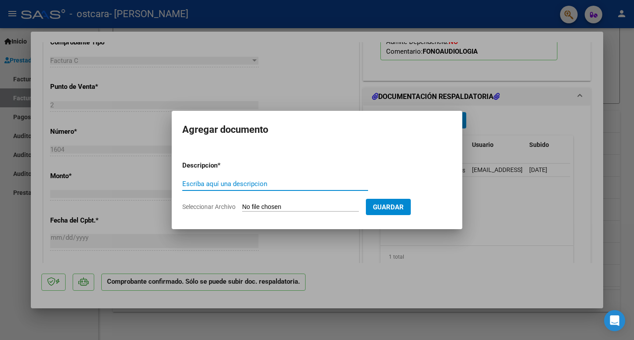
click at [581, 210] on div at bounding box center [317, 170] width 634 height 340
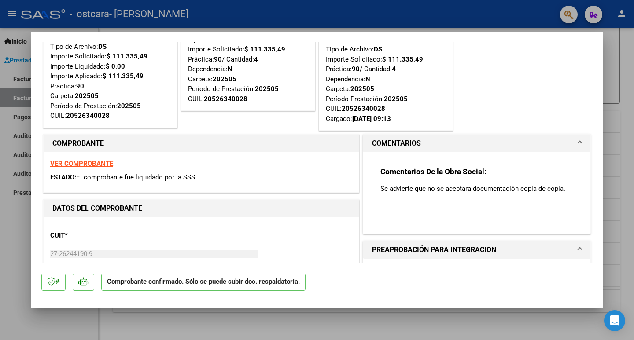
scroll to position [0, 0]
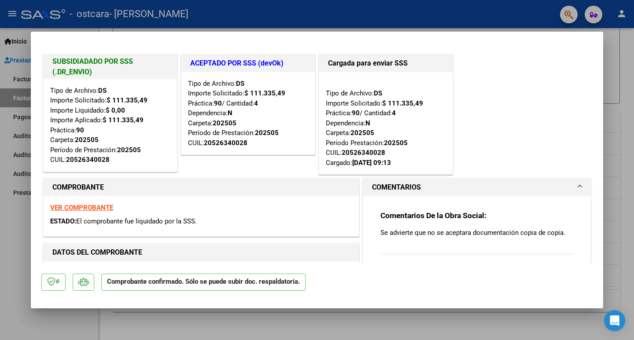
click at [619, 152] on div at bounding box center [317, 170] width 634 height 340
type input "$ 0,00"
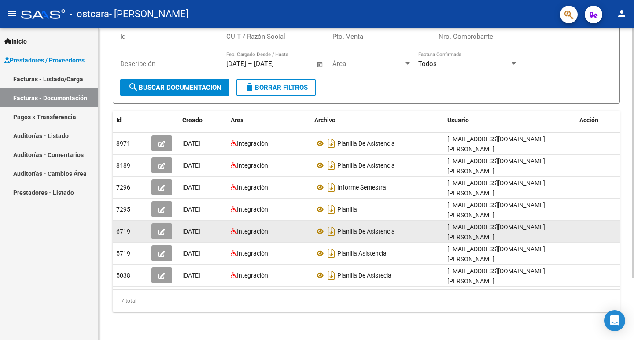
click at [161, 235] on icon "button" at bounding box center [161, 232] width 7 height 7
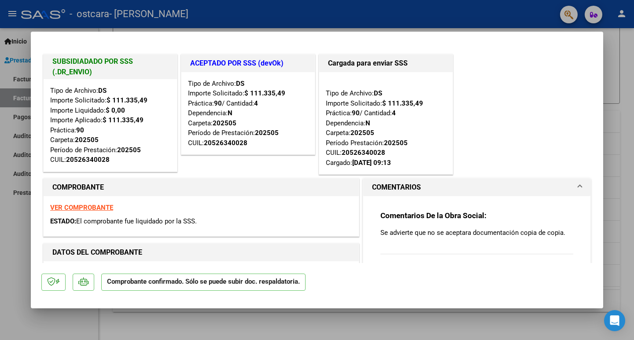
click at [617, 155] on div at bounding box center [317, 170] width 634 height 340
type input "$ 0,00"
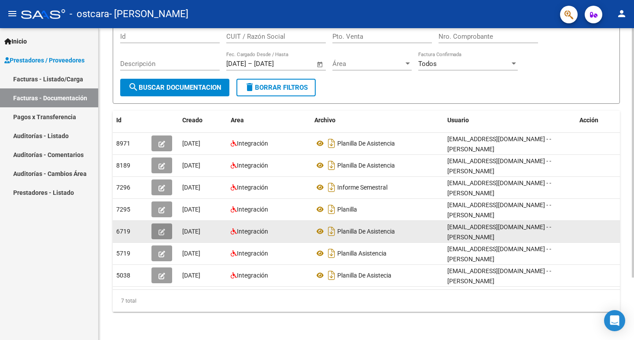
click at [158, 228] on span "button" at bounding box center [161, 232] width 7 height 8
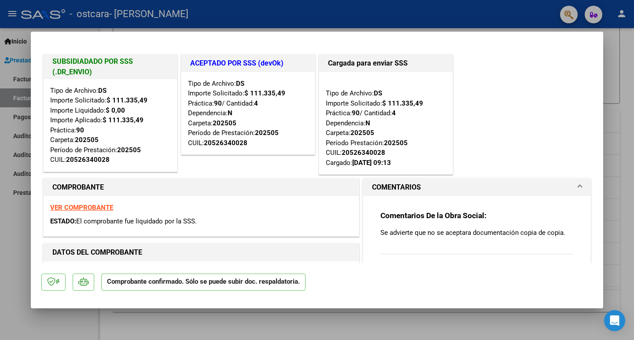
click at [67, 208] on strong "VER COMPROBANTE" at bounding box center [81, 208] width 63 height 8
click at [15, 247] on div at bounding box center [317, 170] width 634 height 340
type input "$ 0,00"
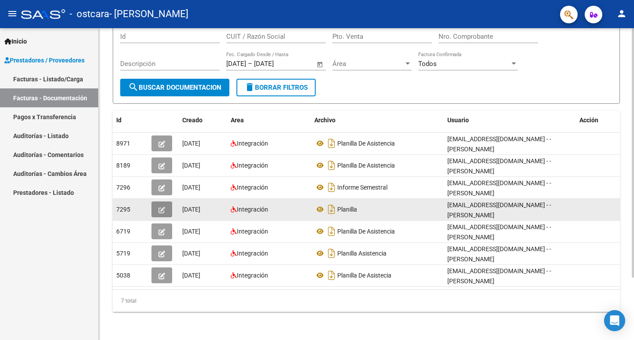
click at [161, 209] on icon "button" at bounding box center [161, 210] width 7 height 7
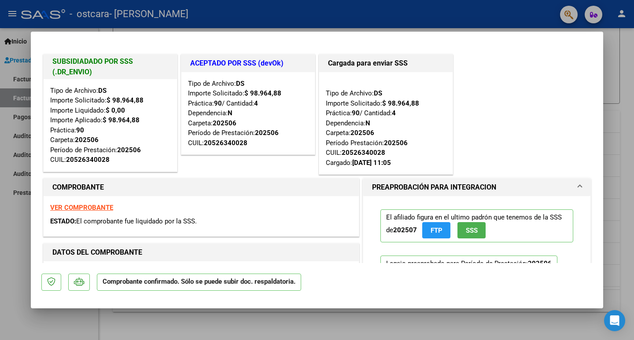
click at [15, 255] on div at bounding box center [317, 170] width 634 height 340
type input "$ 0,00"
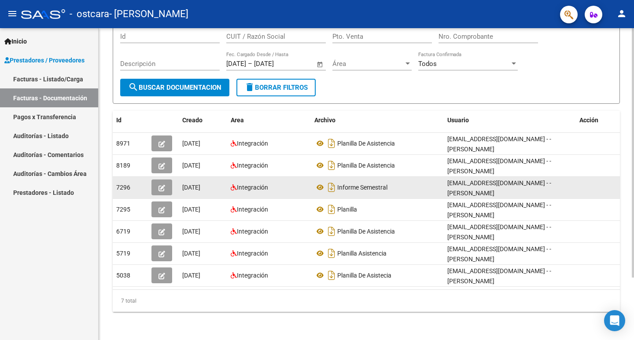
click at [162, 185] on icon "button" at bounding box center [161, 188] width 7 height 7
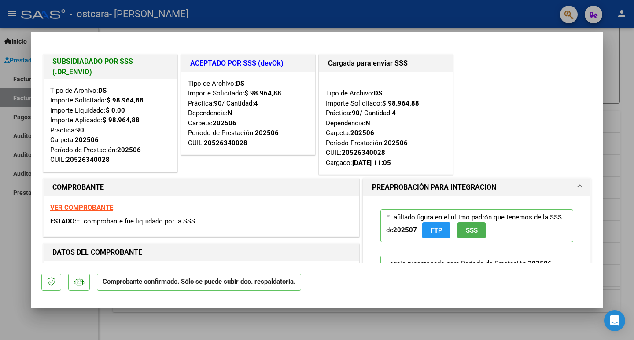
click at [14, 265] on div at bounding box center [317, 170] width 634 height 340
type input "$ 0,00"
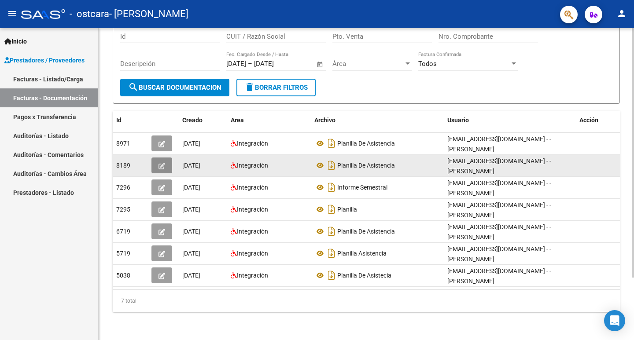
click at [161, 166] on icon "button" at bounding box center [161, 166] width 7 height 7
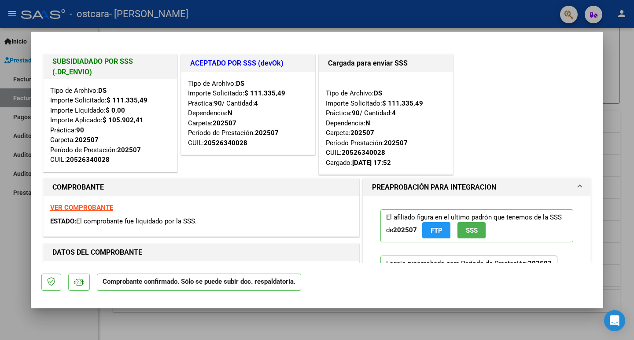
click at [13, 240] on div at bounding box center [317, 170] width 634 height 340
type input "$ 0,00"
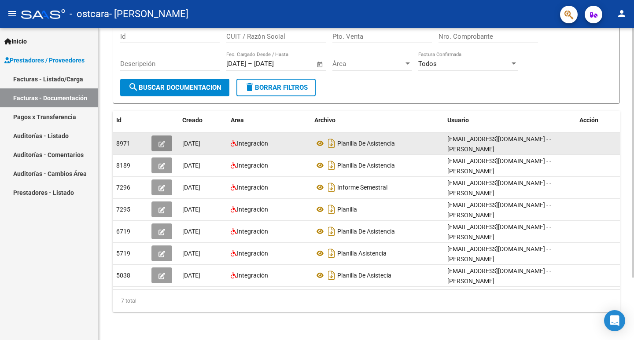
click at [158, 143] on button "button" at bounding box center [161, 144] width 21 height 16
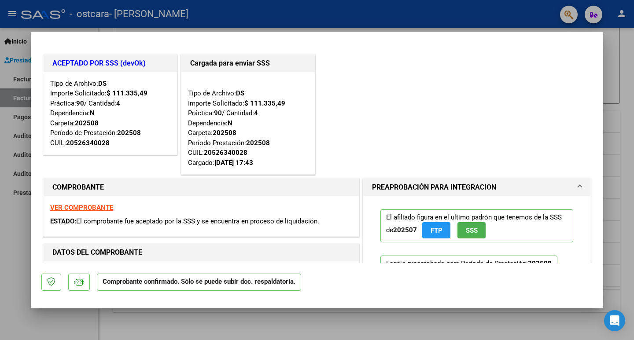
click at [3, 240] on div at bounding box center [317, 170] width 634 height 340
type input "$ 0,00"
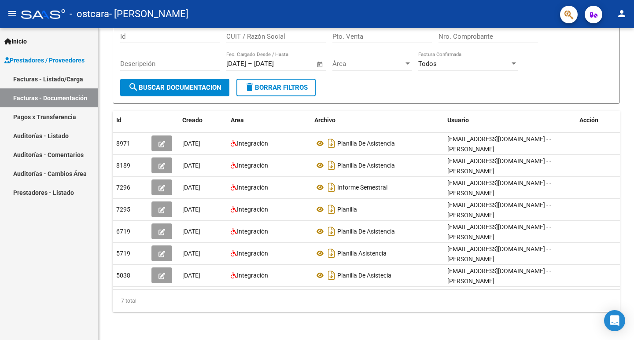
click at [46, 230] on div "Inicio Instructivos Contacto OS Prestadores / Proveedores Facturas - Listado/Ca…" at bounding box center [49, 184] width 98 height 312
